Goal: Transaction & Acquisition: Purchase product/service

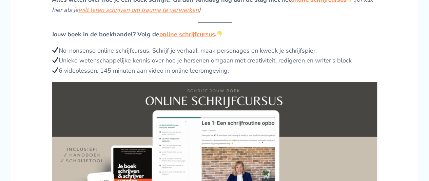
scroll to position [678, 0]
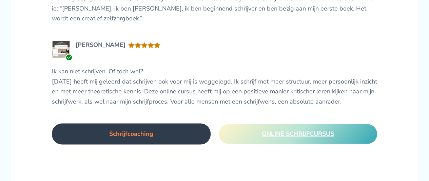
scroll to position [1797, 0]
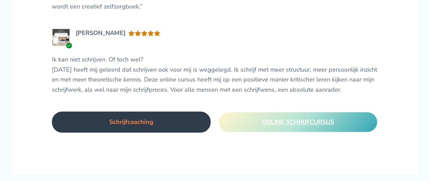
click at [279, 123] on span "ONLINE SCHRIJFCURSUS" at bounding box center [298, 122] width 72 height 8
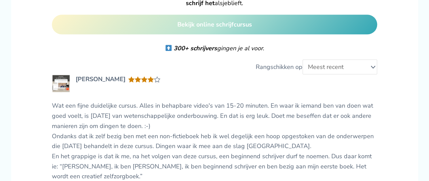
scroll to position [1662, 0]
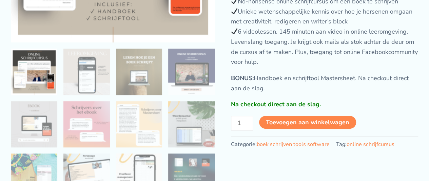
scroll to position [203, 0]
